Goal: Task Accomplishment & Management: Use online tool/utility

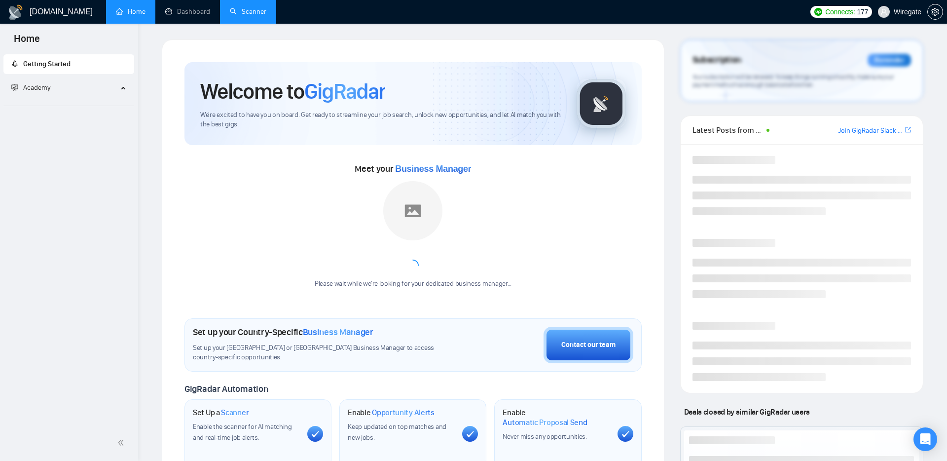
click at [266, 16] on link "Scanner" at bounding box center [248, 11] width 37 height 8
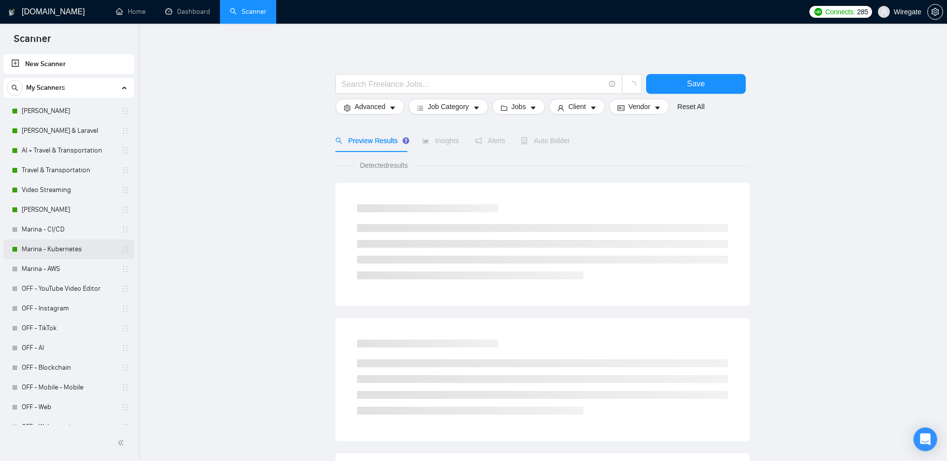
click at [67, 251] on link "Marina - Kubernetes" at bounding box center [69, 249] width 94 height 20
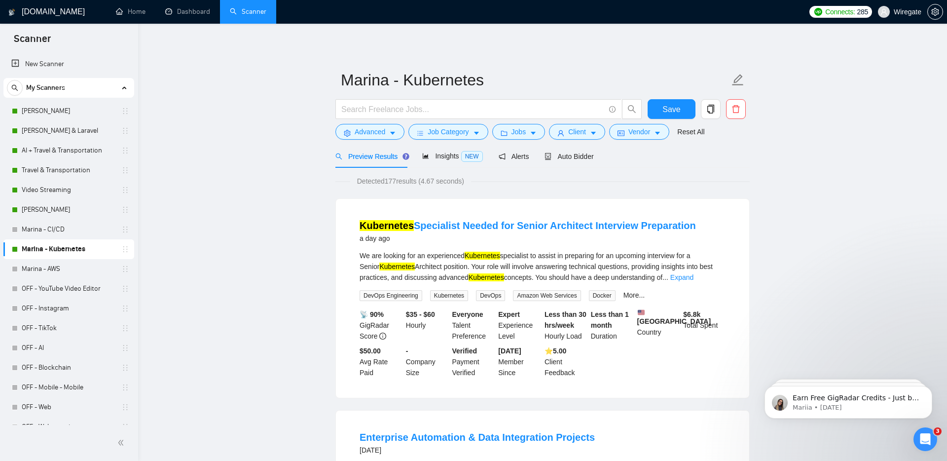
click at [364, 158] on span "Preview Results" at bounding box center [370, 156] width 71 height 8
click at [375, 133] on span "Advanced" at bounding box center [370, 131] width 31 height 11
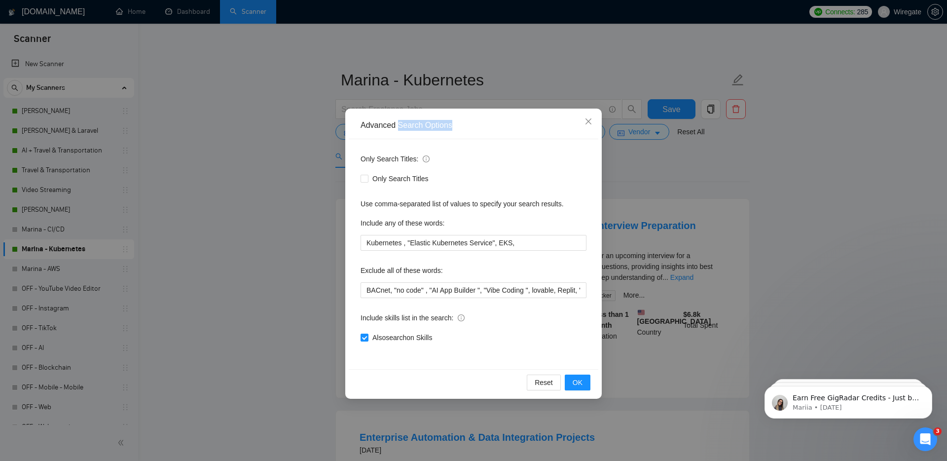
drag, startPoint x: 398, startPoint y: 125, endPoint x: 463, endPoint y: 129, distance: 64.7
click at [466, 129] on div "Advanced Search Options" at bounding box center [474, 125] width 226 height 11
click at [478, 128] on div "Advanced Search Options" at bounding box center [474, 125] width 226 height 11
click at [590, 121] on icon "close" at bounding box center [589, 121] width 8 height 8
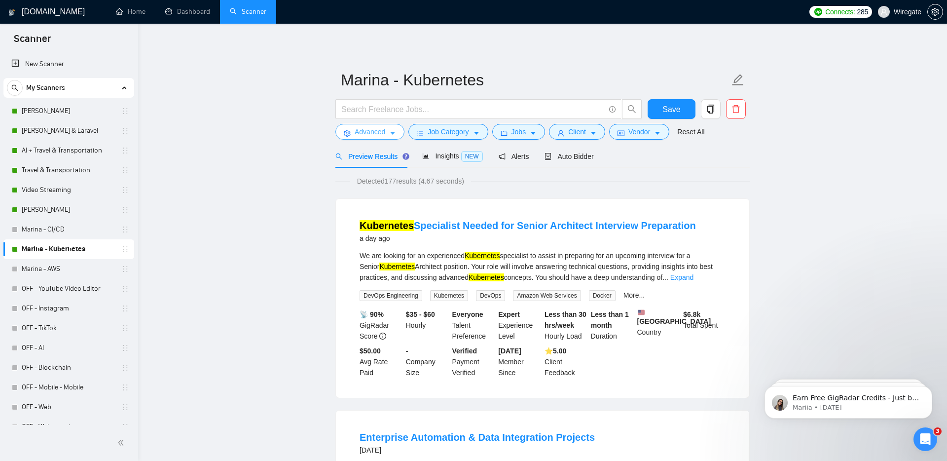
click at [364, 136] on span "Advanced" at bounding box center [370, 131] width 31 height 11
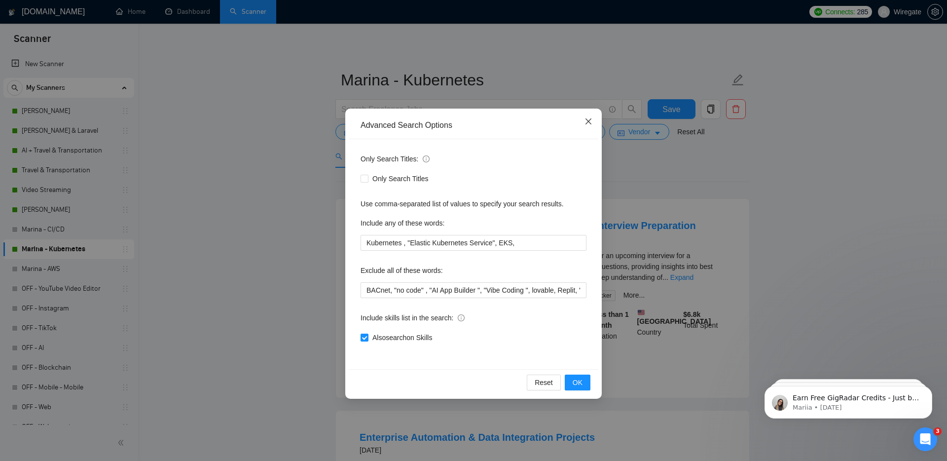
click at [587, 124] on icon "close" at bounding box center [589, 121] width 8 height 8
